Goal: Transaction & Acquisition: Download file/media

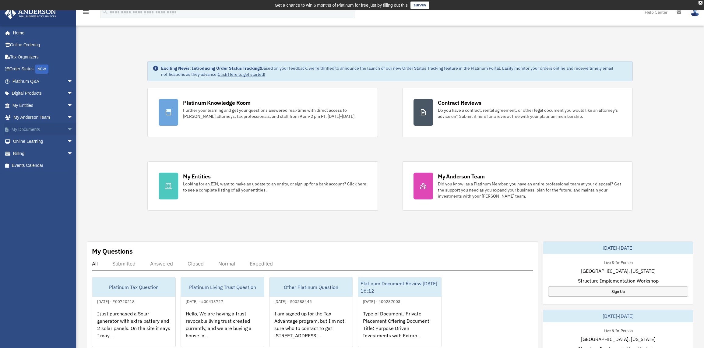
click at [31, 130] on link "My Documents arrow_drop_down" at bounding box center [43, 129] width 78 height 12
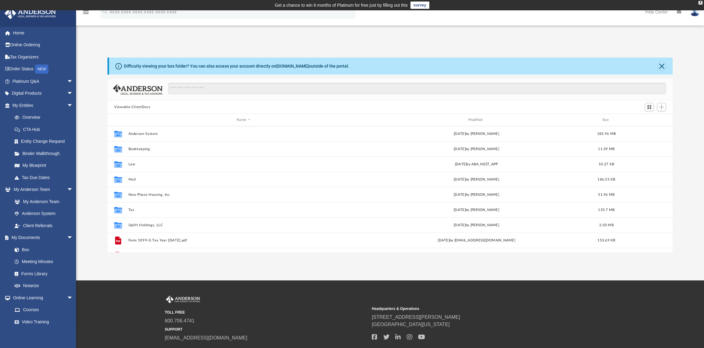
scroll to position [132, 559]
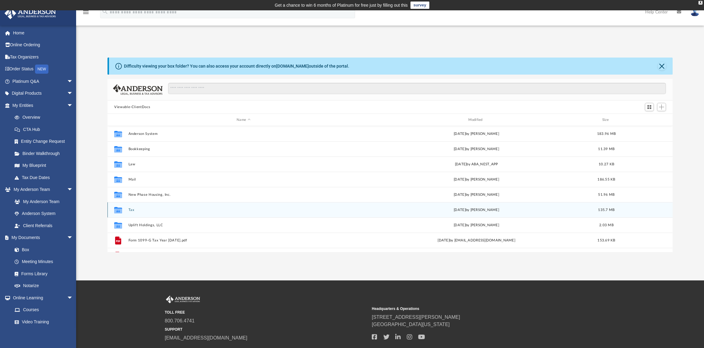
click at [129, 210] on button "Tax" at bounding box center [244, 210] width 230 height 4
click at [130, 210] on button "2021 Final Tax Files.zip" at bounding box center [244, 210] width 230 height 4
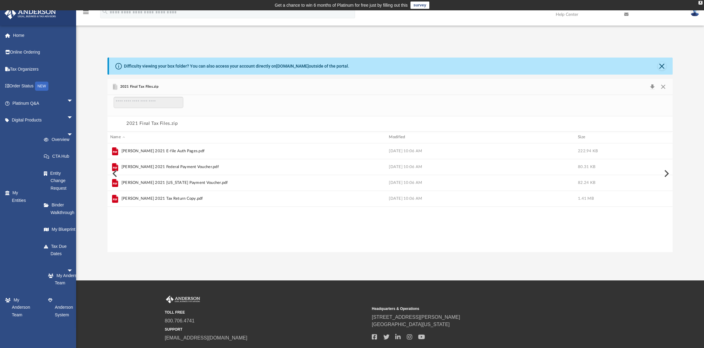
scroll to position [115, 559]
click at [663, 85] on button "Close" at bounding box center [663, 87] width 11 height 9
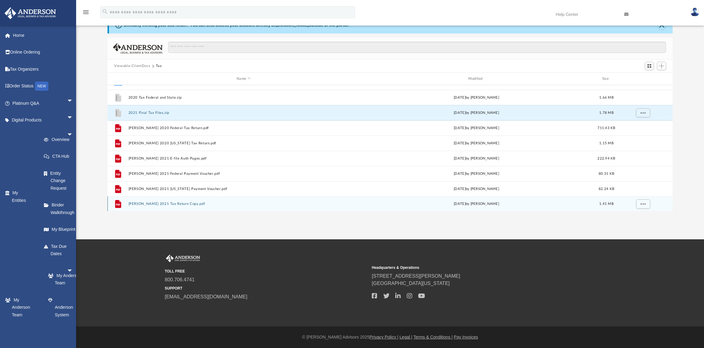
scroll to position [0, 0]
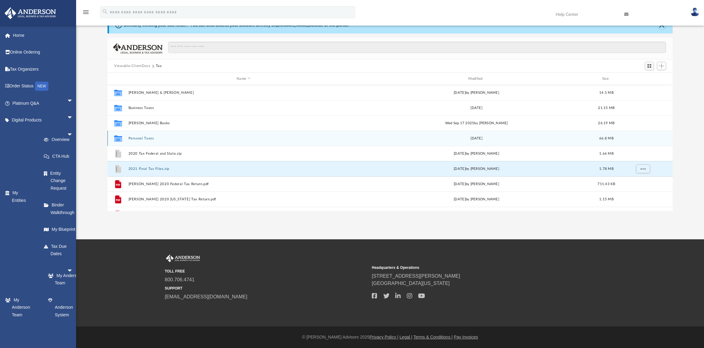
click at [140, 139] on button "Personal Taxes" at bounding box center [244, 138] width 230 height 4
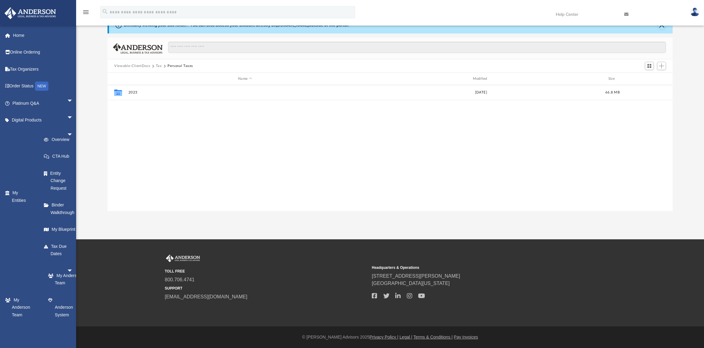
click at [140, 139] on div "Collaborated Folder 2023 Wed Oct 9 2024 66.8 MB" at bounding box center [390, 148] width 565 height 126
click at [138, 65] on button "Viewable-ClientDocs" at bounding box center [132, 65] width 36 height 5
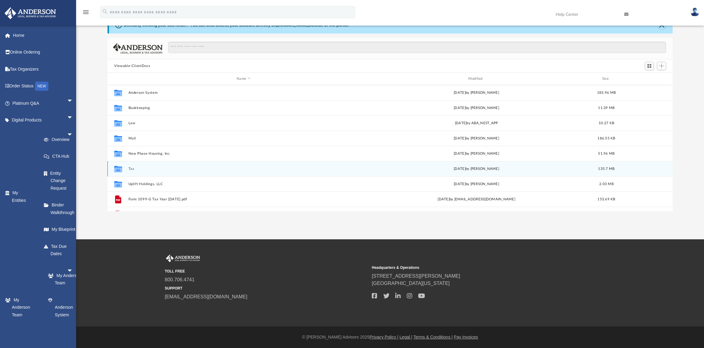
click at [132, 168] on button "Tax" at bounding box center [244, 169] width 230 height 4
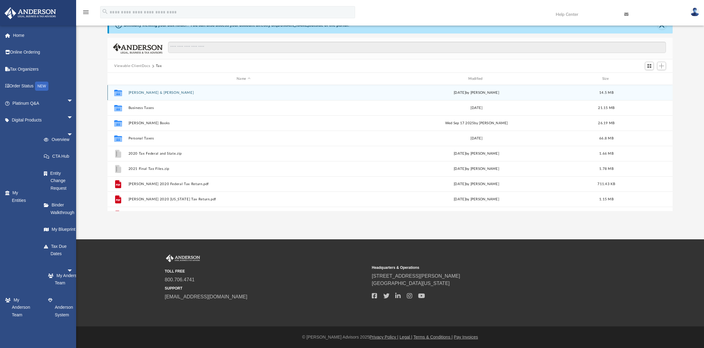
click at [144, 93] on button "Baird, Gary & Alisha" at bounding box center [244, 93] width 230 height 4
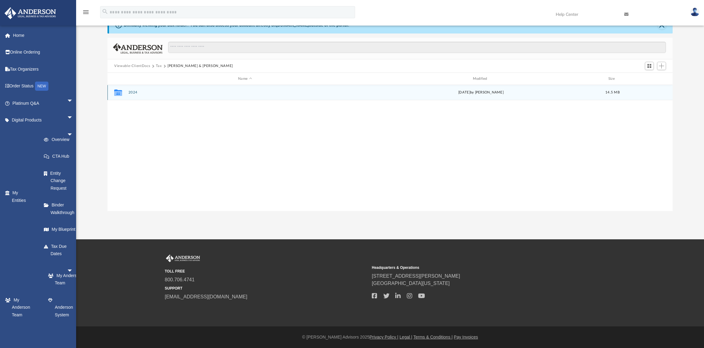
click at [134, 91] on button "2024" at bounding box center [245, 92] width 233 height 4
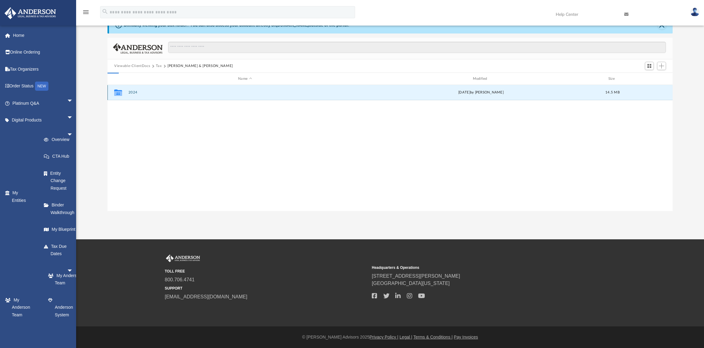
click at [134, 91] on button "2024" at bounding box center [245, 92] width 233 height 4
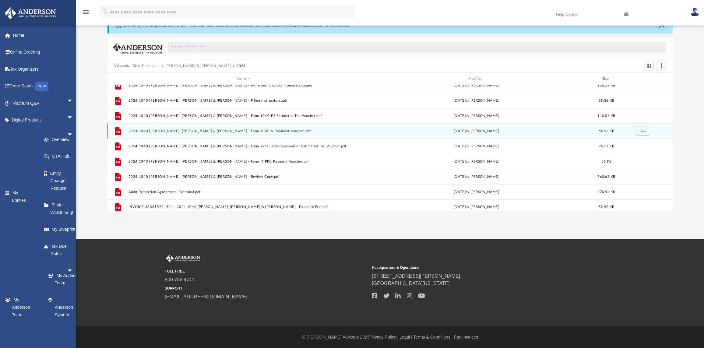
scroll to position [21, 0]
click at [179, 133] on button "2024 1040 Baird Jr, Gary & Alisha - Form 1040-V Payment Voucher.pdf" at bounding box center [244, 133] width 230 height 4
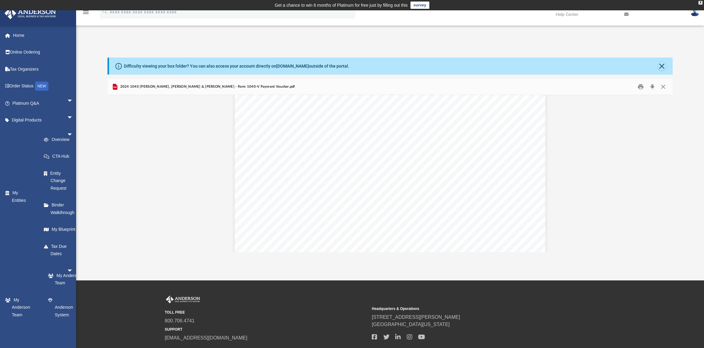
scroll to position [0, 0]
click at [665, 87] on button "Close" at bounding box center [663, 86] width 11 height 9
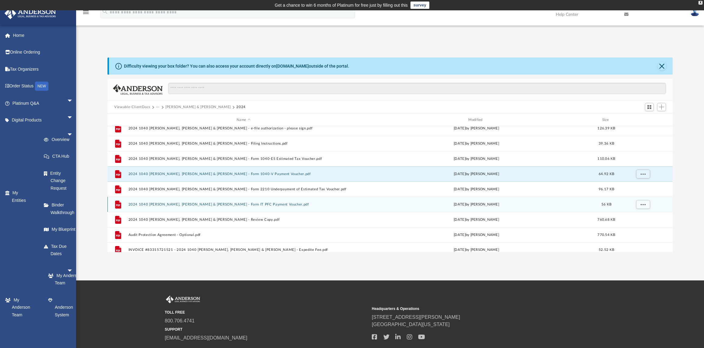
click at [179, 204] on button "2024 1040 Baird Jr, Gary & Alisha - Form IT PFC Payment Voucher.pdf" at bounding box center [244, 205] width 230 height 4
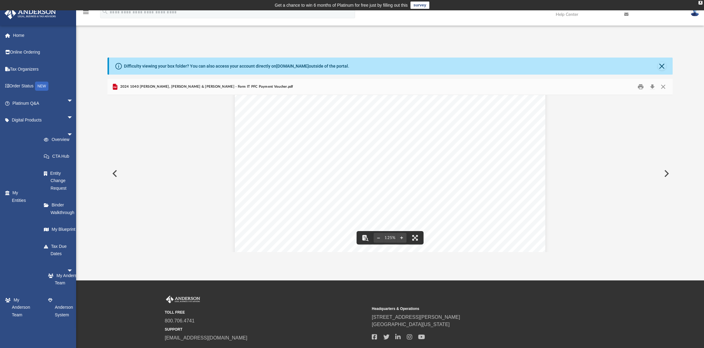
scroll to position [254, 0]
click at [665, 87] on button "Close" at bounding box center [663, 86] width 11 height 9
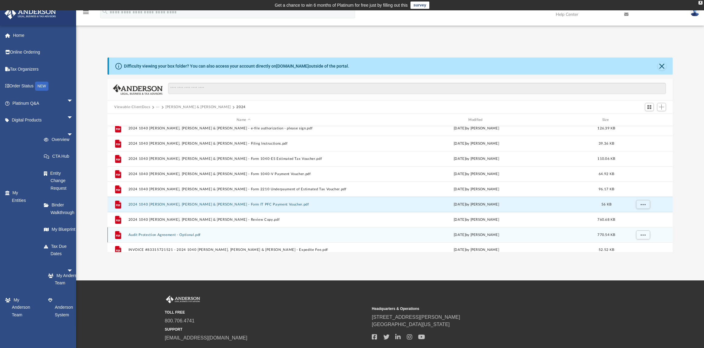
click at [151, 234] on button "Audit Protection Agreement - Optional.pdf" at bounding box center [244, 235] width 230 height 4
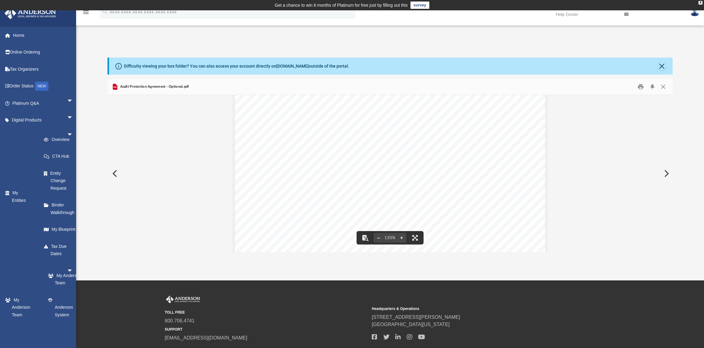
scroll to position [188, 0]
click at [115, 175] on button "Preview" at bounding box center [114, 173] width 13 height 17
click at [656, 86] on button "Download" at bounding box center [652, 86] width 11 height 9
